Goal: Navigation & Orientation: Find specific page/section

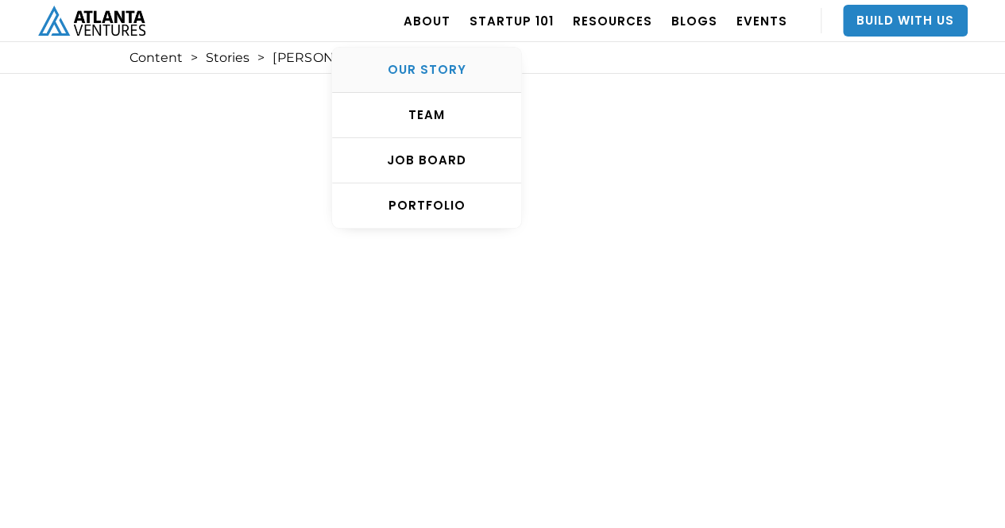
click at [426, 75] on div "OUR STORY" at bounding box center [426, 70] width 189 height 16
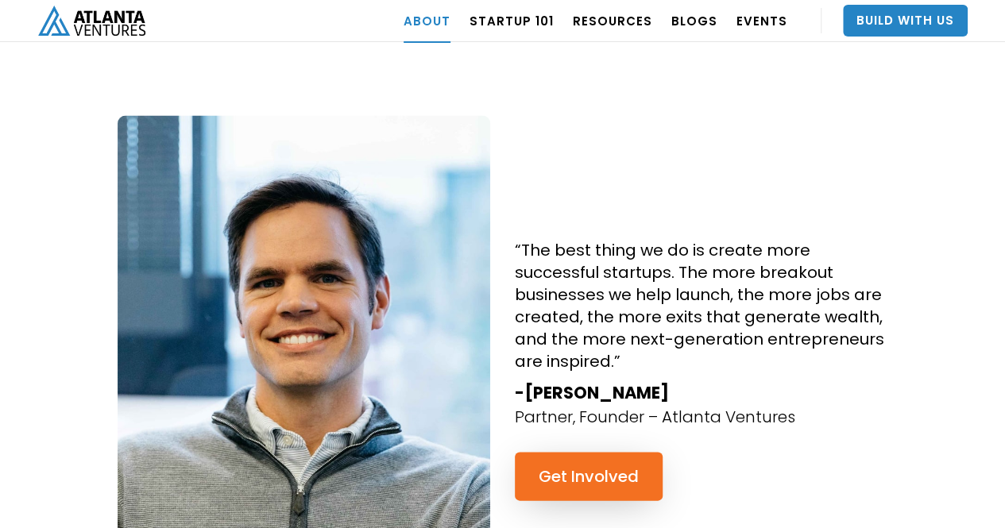
scroll to position [1453, 0]
